Goal: Information Seeking & Learning: Learn about a topic

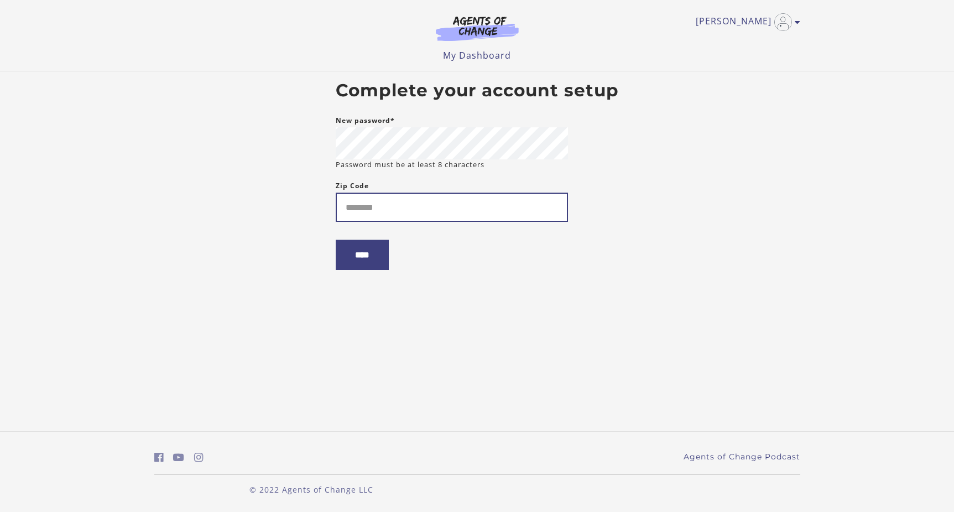
click at [385, 209] on input "Zip Code" at bounding box center [452, 207] width 232 height 29
type input "*****"
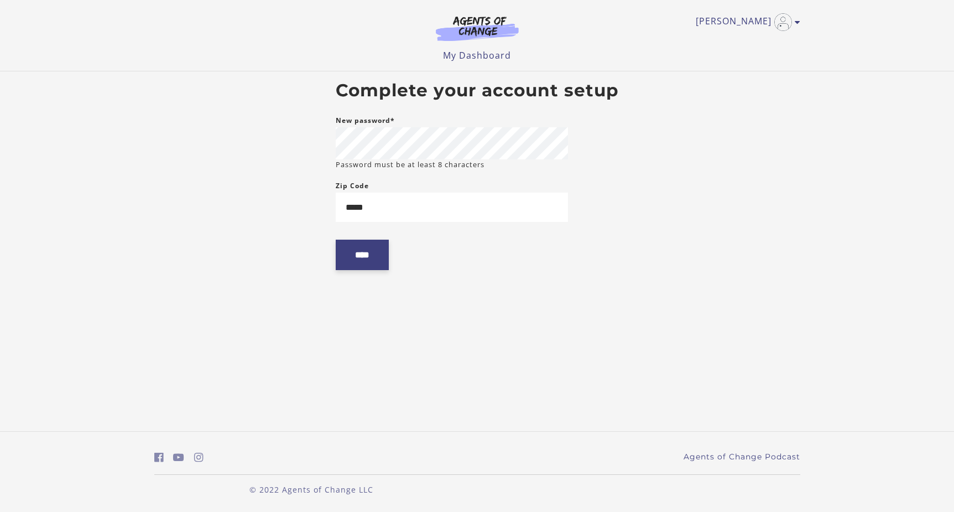
click at [357, 263] on input "****" at bounding box center [362, 255] width 53 height 30
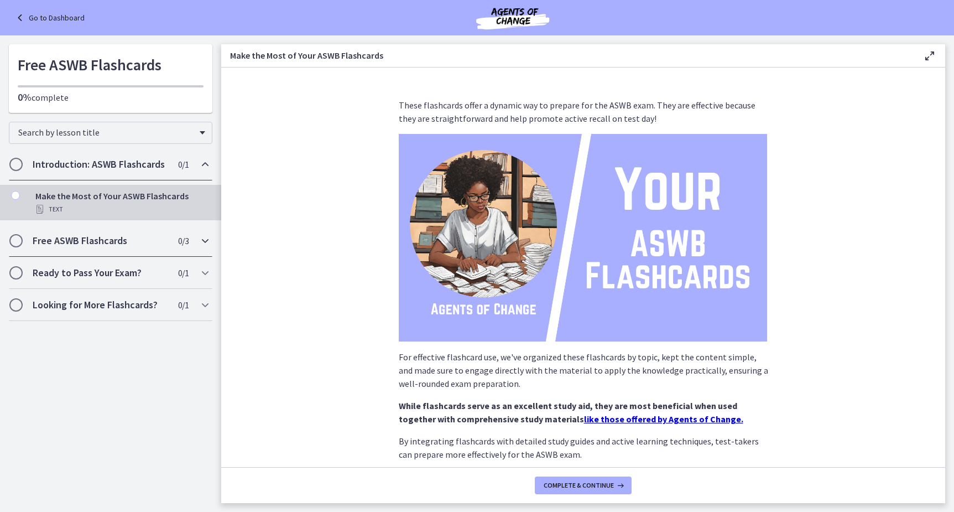
click at [204, 240] on icon "Chapters" at bounding box center [205, 240] width 13 height 13
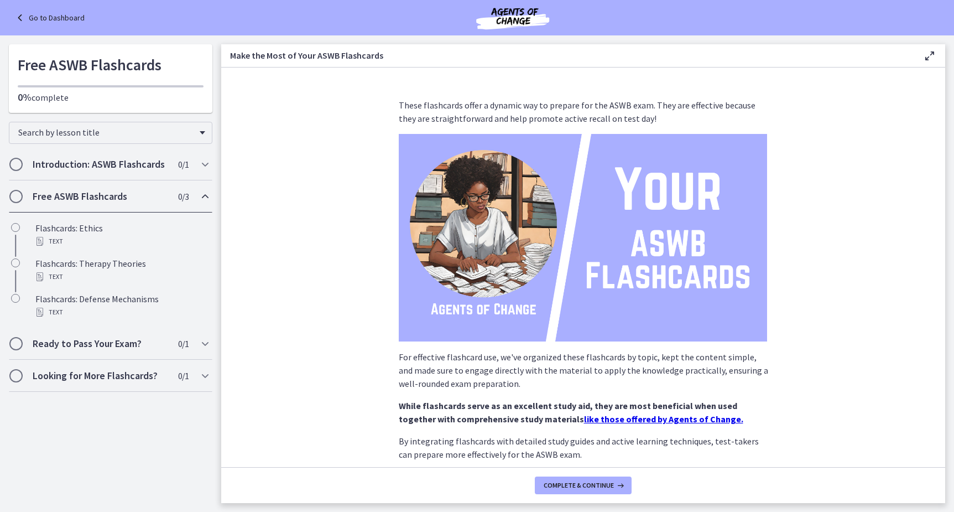
click at [670, 233] on img at bounding box center [583, 237] width 369 height 207
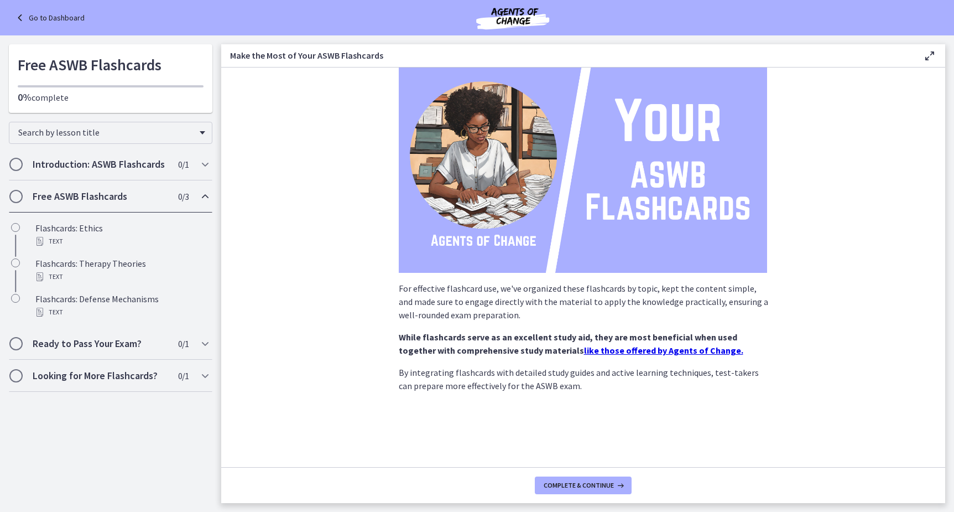
scroll to position [69, 0]
click at [16, 198] on span "Chapters" at bounding box center [16, 196] width 11 height 11
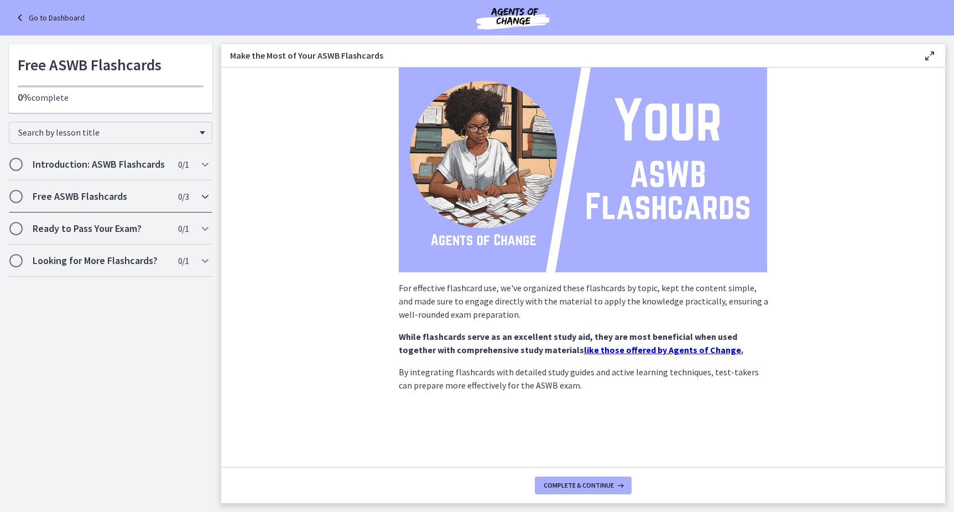
click at [22, 196] on span "Chapters" at bounding box center [15, 196] width 13 height 13
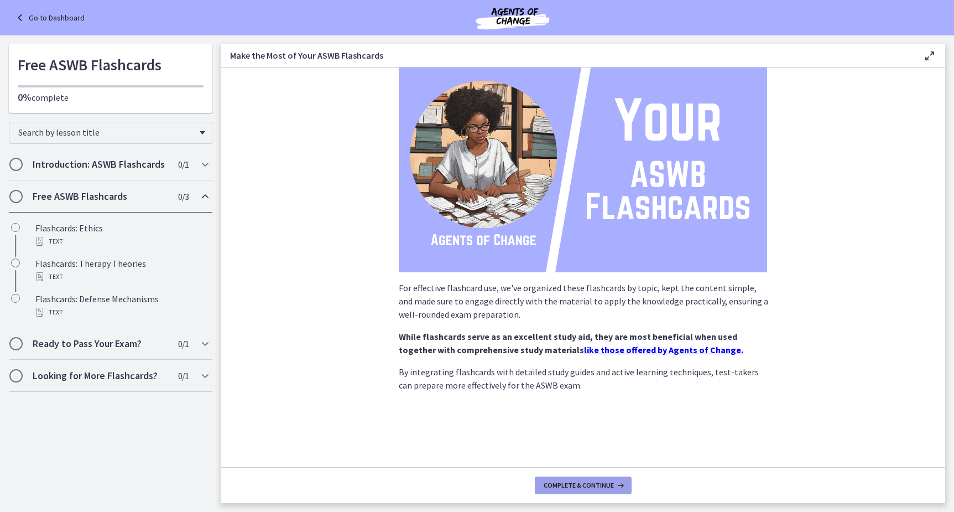
click at [580, 485] on span "Complete & continue" at bounding box center [579, 485] width 70 height 9
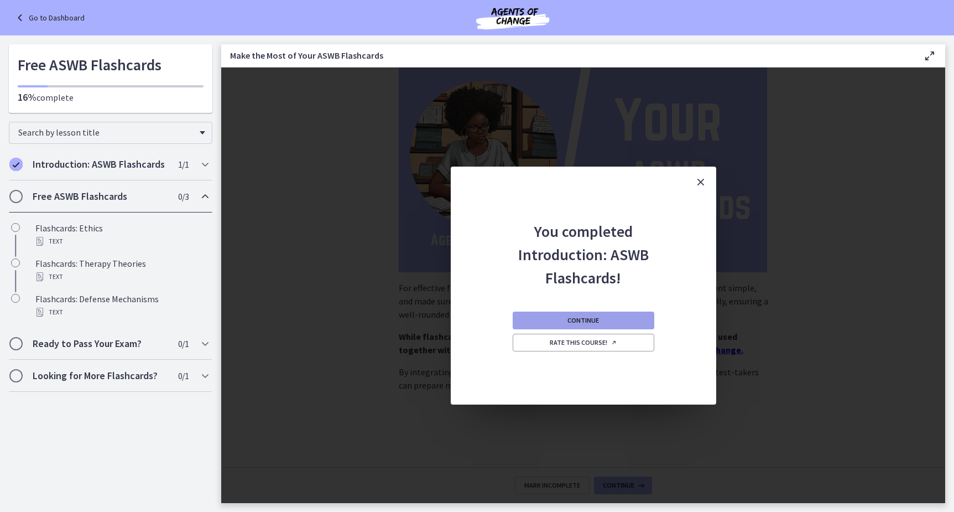
click at [577, 320] on span "Continue" at bounding box center [584, 320] width 32 height 9
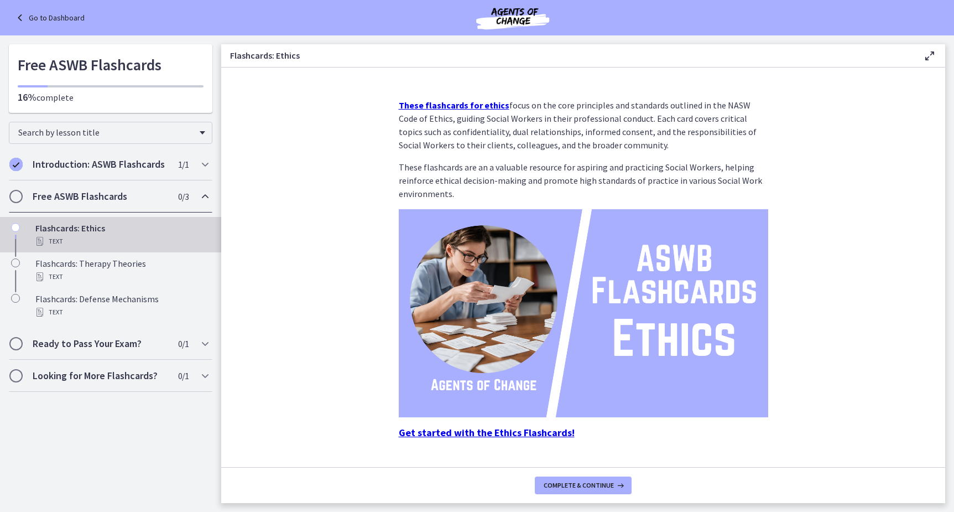
click at [16, 194] on span "Chapters" at bounding box center [16, 196] width 11 height 11
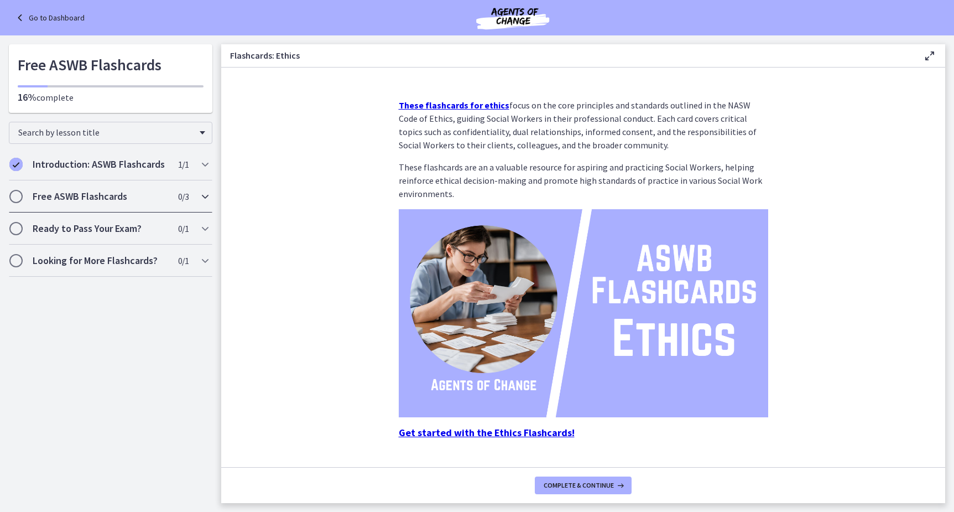
click at [16, 194] on span "Chapters" at bounding box center [16, 196] width 11 height 11
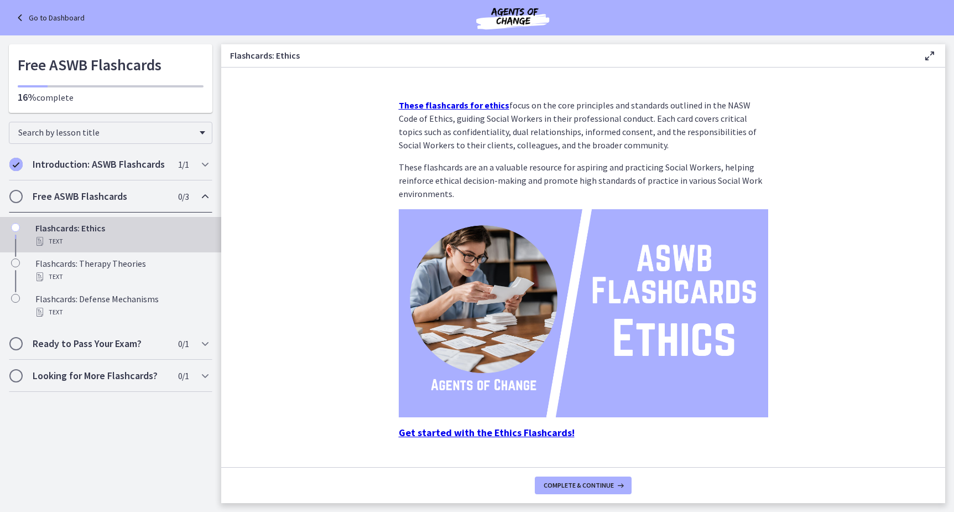
click at [73, 224] on div "Flashcards: Ethics Text" at bounding box center [121, 234] width 173 height 27
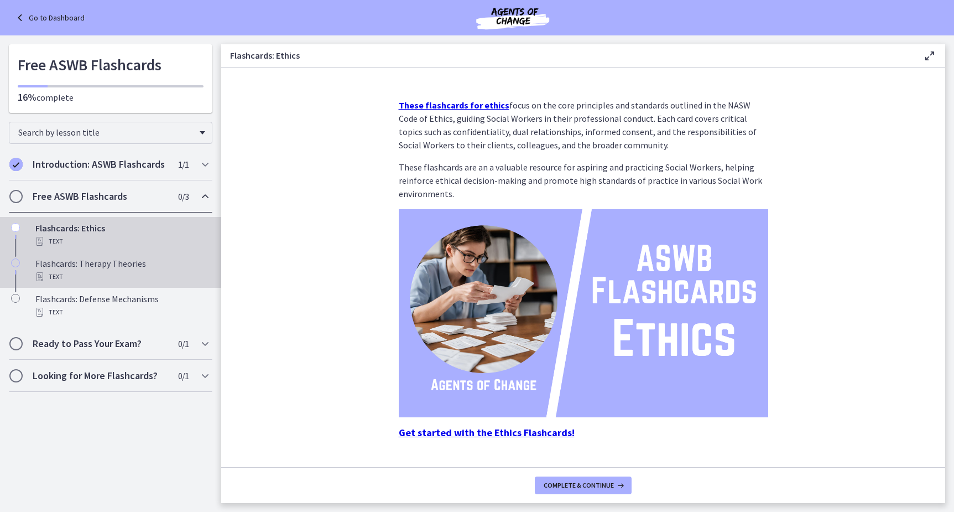
click at [70, 267] on div "Flashcards: Therapy Theories Text" at bounding box center [121, 270] width 173 height 27
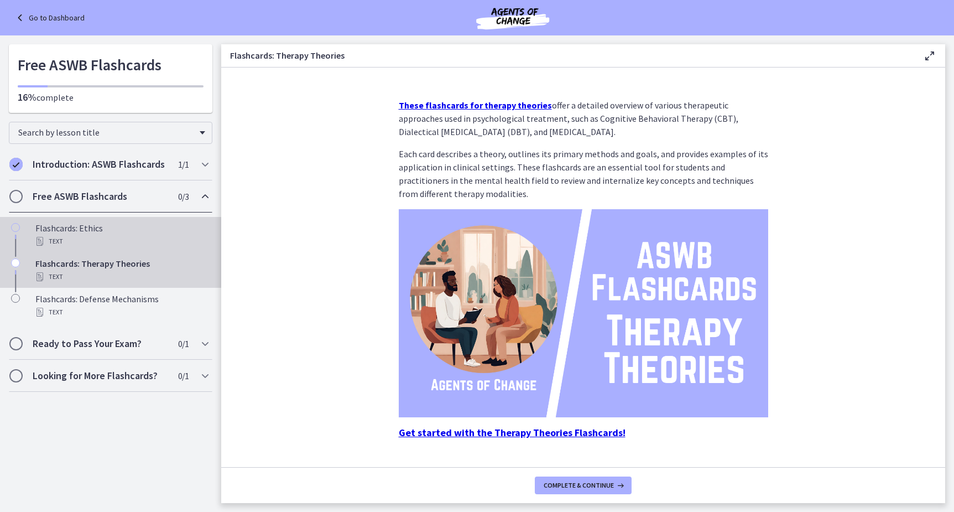
click at [69, 226] on div "Flashcards: Ethics Text" at bounding box center [121, 234] width 173 height 27
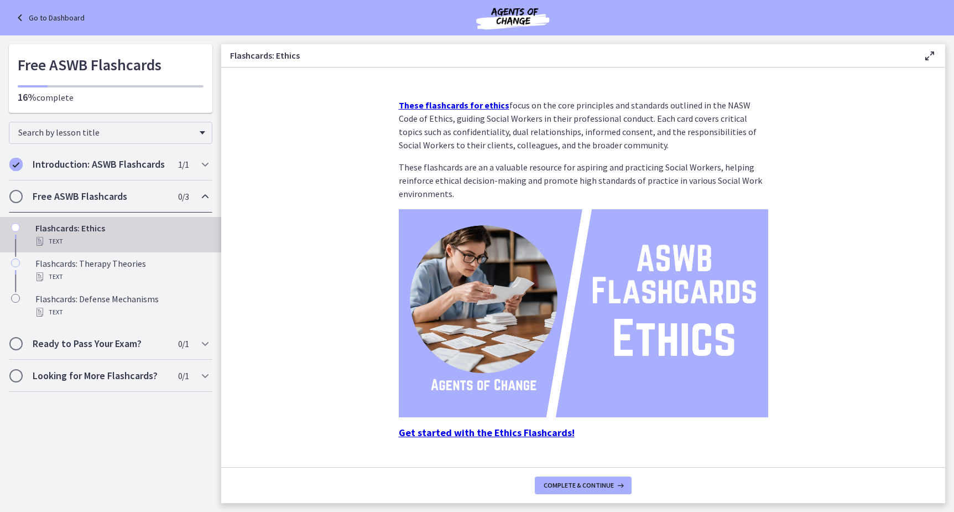
click at [464, 434] on strong "Get started with the Ethics Flashcards!" at bounding box center [487, 432] width 176 height 13
click at [491, 431] on strong "Get started with the Ethics Flashcards!" at bounding box center [487, 432] width 176 height 13
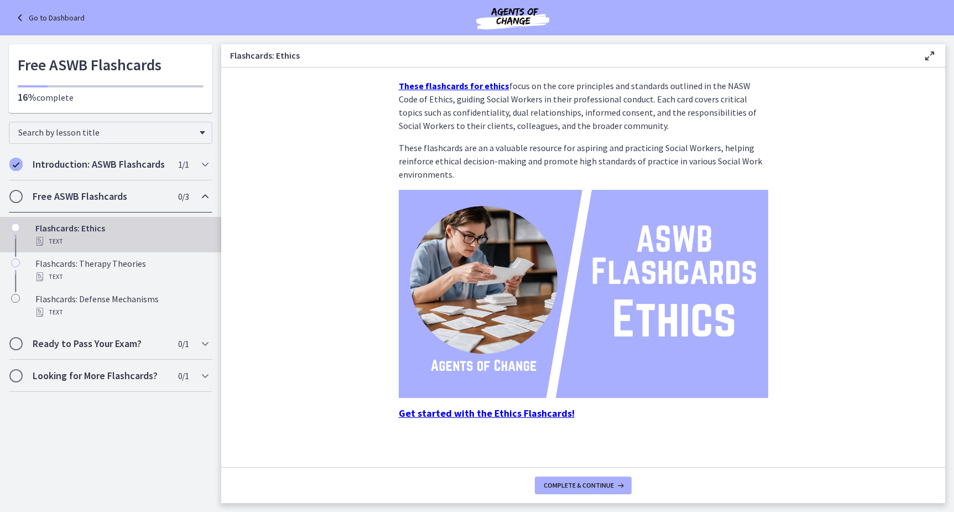
scroll to position [25, 0]
